Goal: Find specific page/section: Find specific page/section

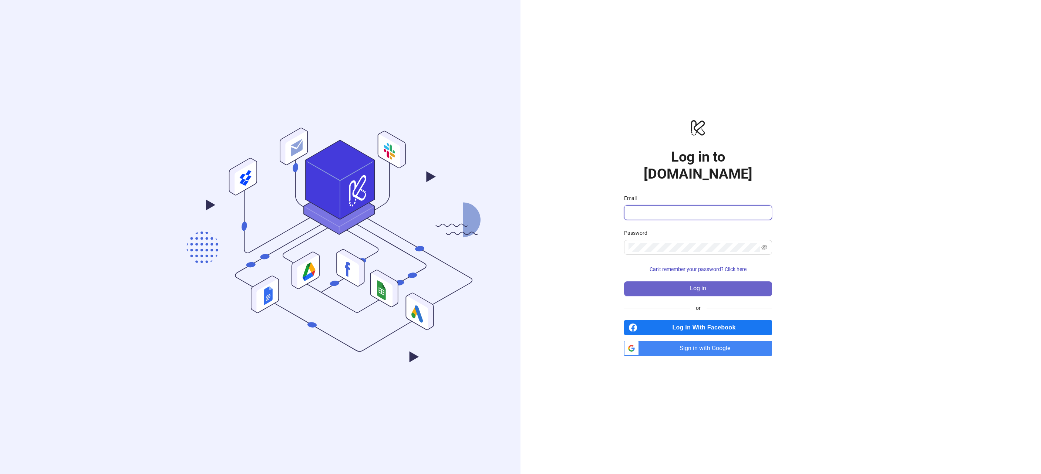
type input "**********"
click at [711, 282] on button "Log in" at bounding box center [698, 289] width 148 height 15
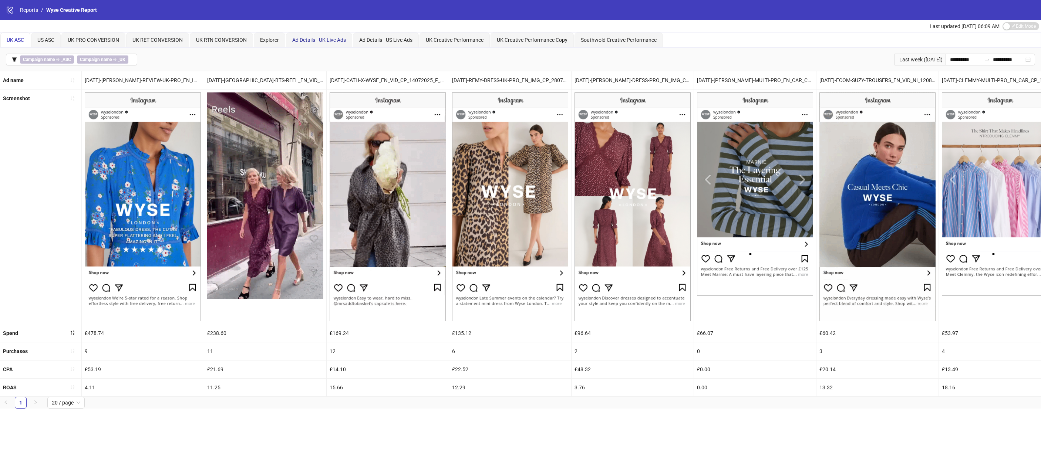
click at [317, 42] on span "Ad Details - UK Live Ads" at bounding box center [319, 40] width 54 height 6
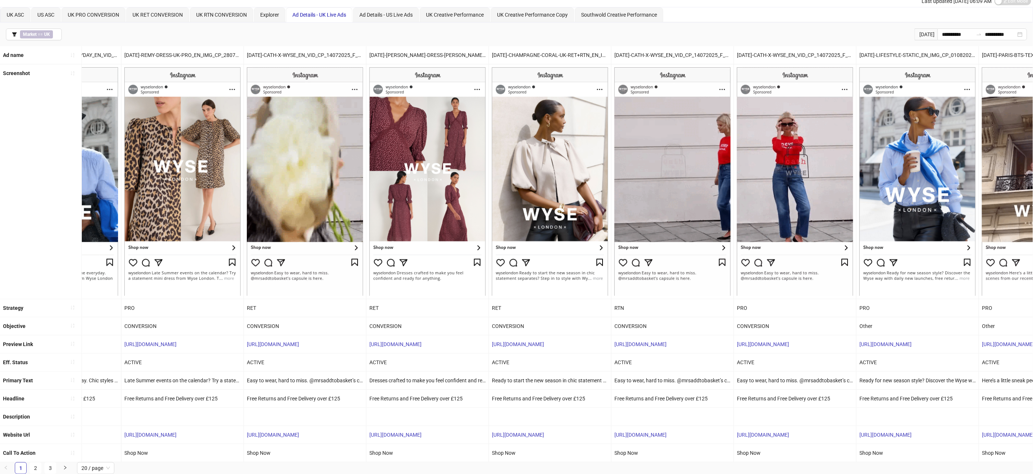
scroll to position [0, 1502]
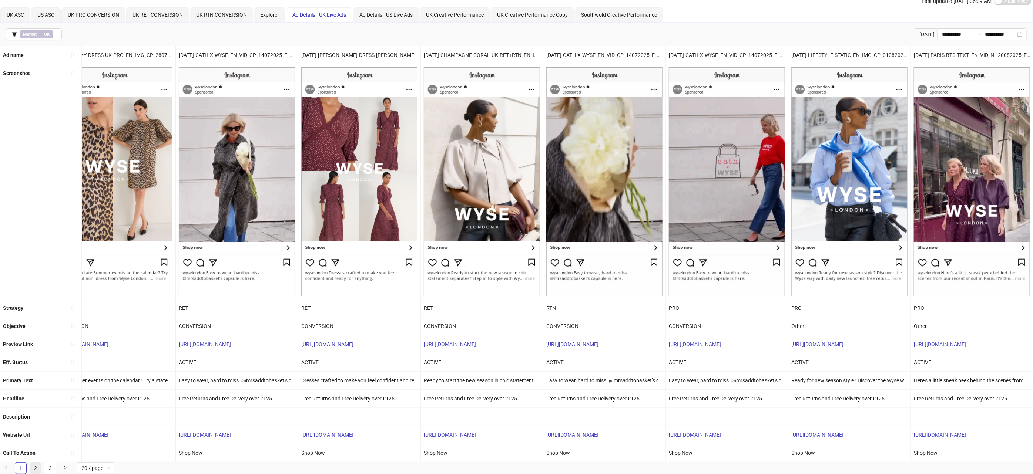
click at [38, 469] on link "2" at bounding box center [35, 468] width 11 height 11
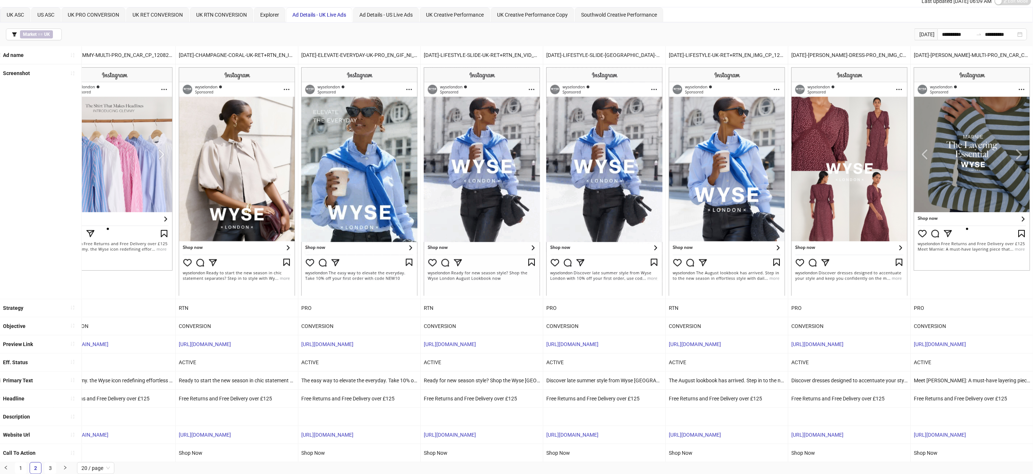
scroll to position [39, 0]
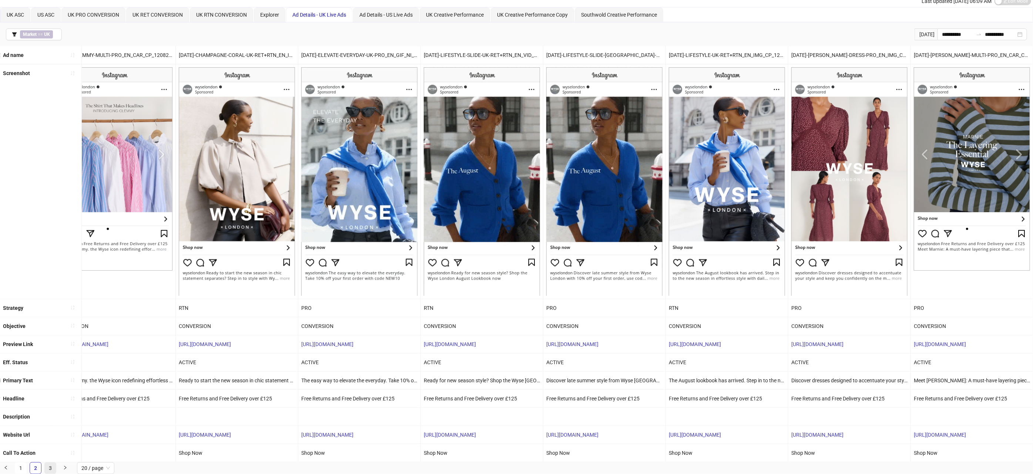
click at [50, 466] on link "3" at bounding box center [50, 468] width 11 height 11
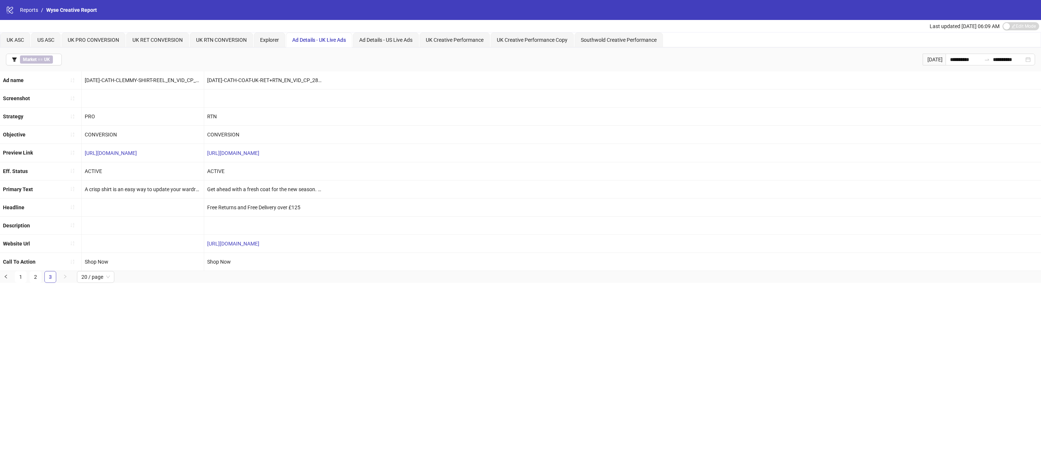
scroll to position [0, 0]
